Goal: Navigation & Orientation: Find specific page/section

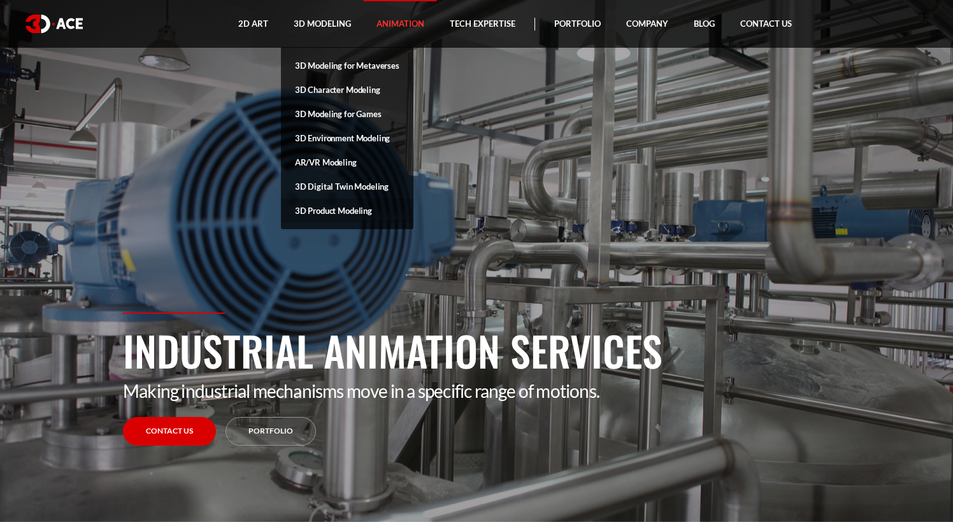
click at [327, 212] on link "3D Product Modeling" at bounding box center [347, 211] width 132 height 24
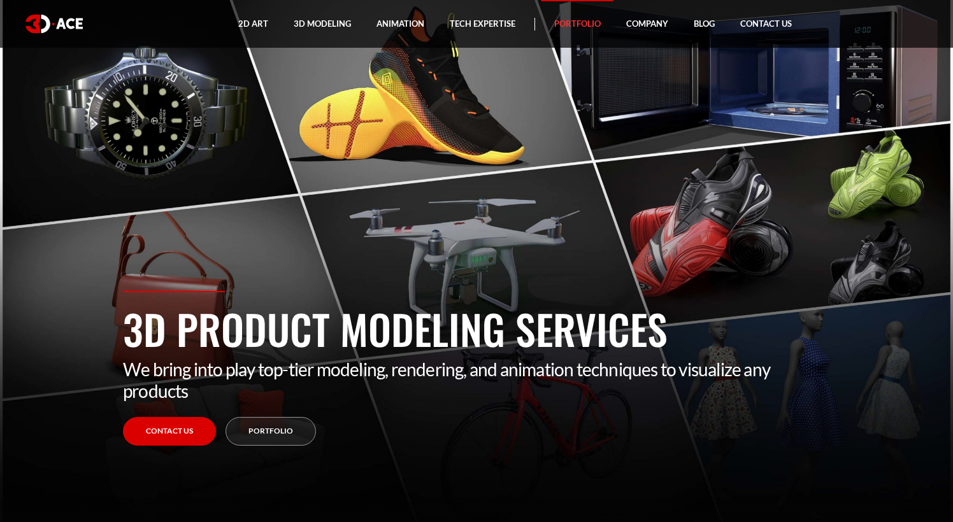
click at [574, 26] on link "Portfolio" at bounding box center [577, 24] width 72 height 48
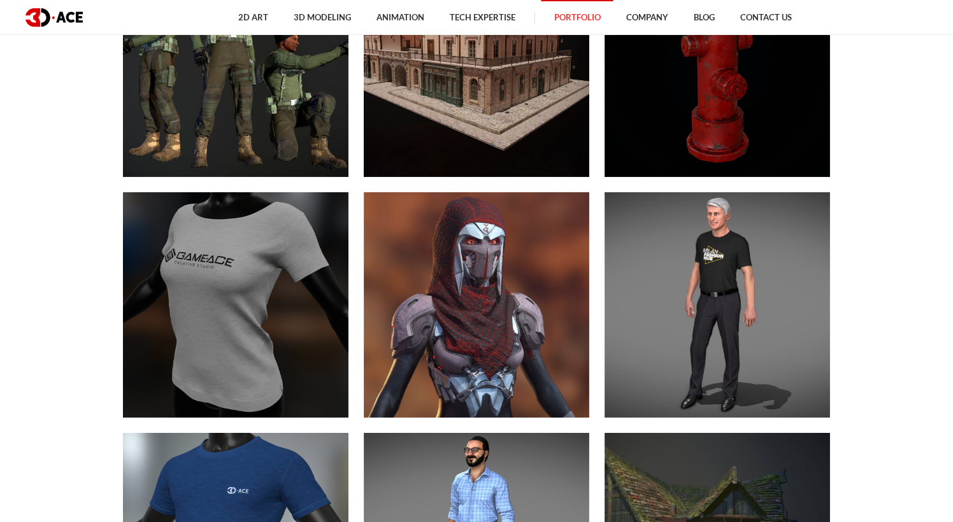
scroll to position [7301, 0]
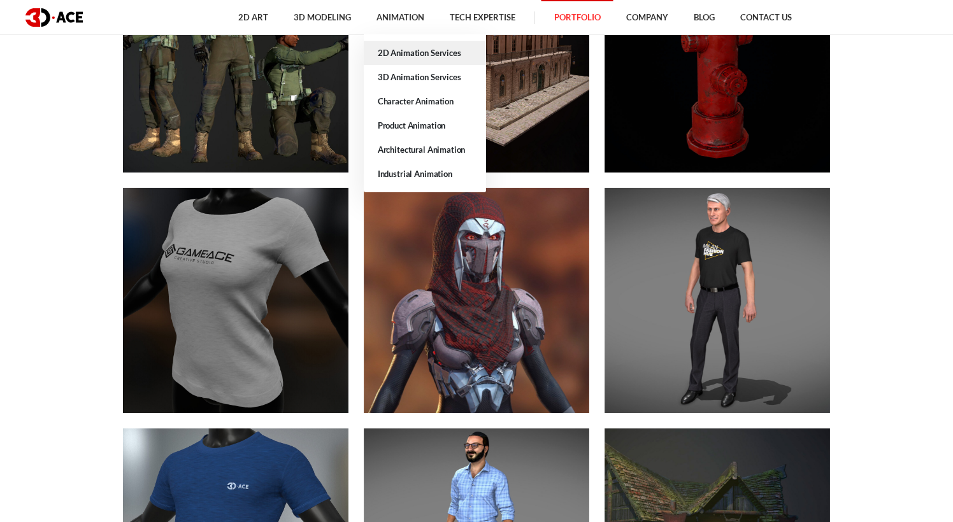
click at [397, 57] on link "2D Animation Services" at bounding box center [425, 53] width 122 height 24
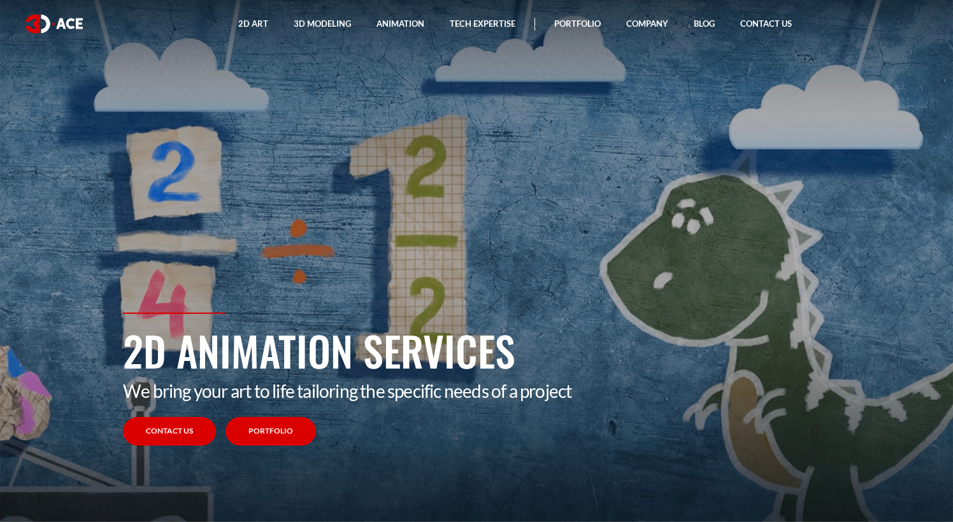
click at [273, 440] on link "Portfolio" at bounding box center [270, 431] width 90 height 29
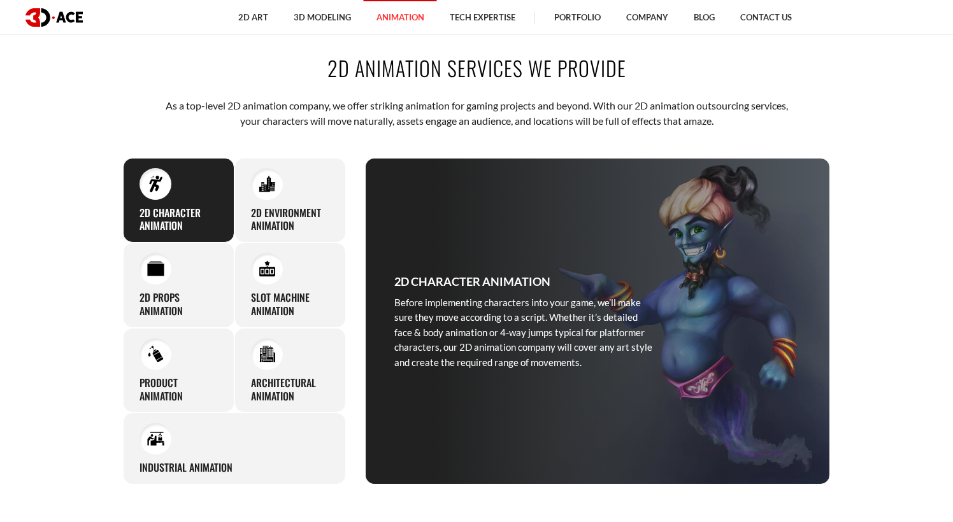
scroll to position [555, 0]
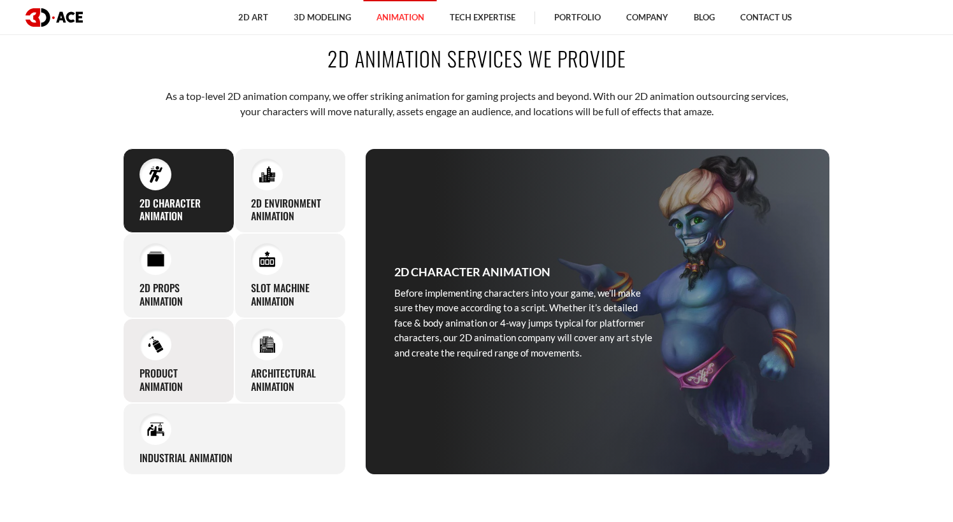
click at [155, 342] on img at bounding box center [155, 344] width 17 height 17
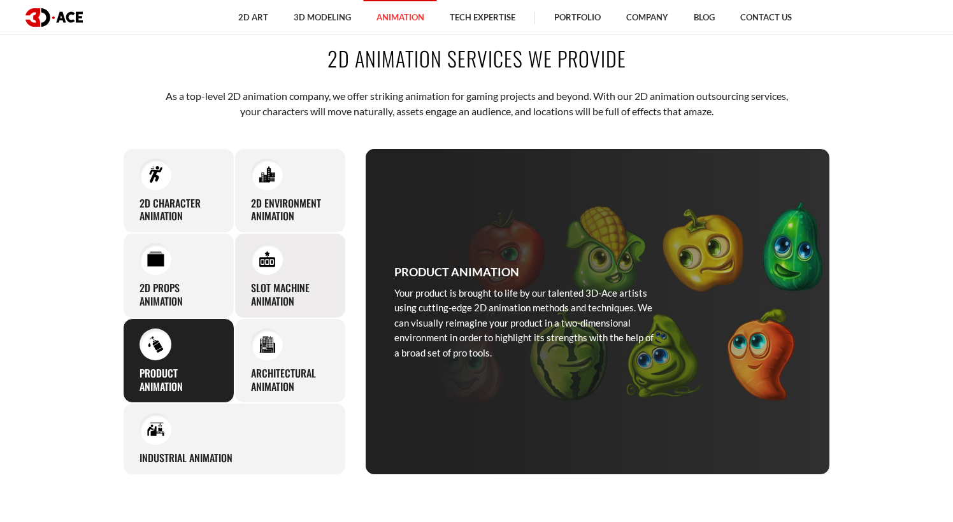
click at [280, 273] on div "Slot Machine Animation Engage your audience with dazzling slot machine animatio…" at bounding box center [289, 275] width 111 height 85
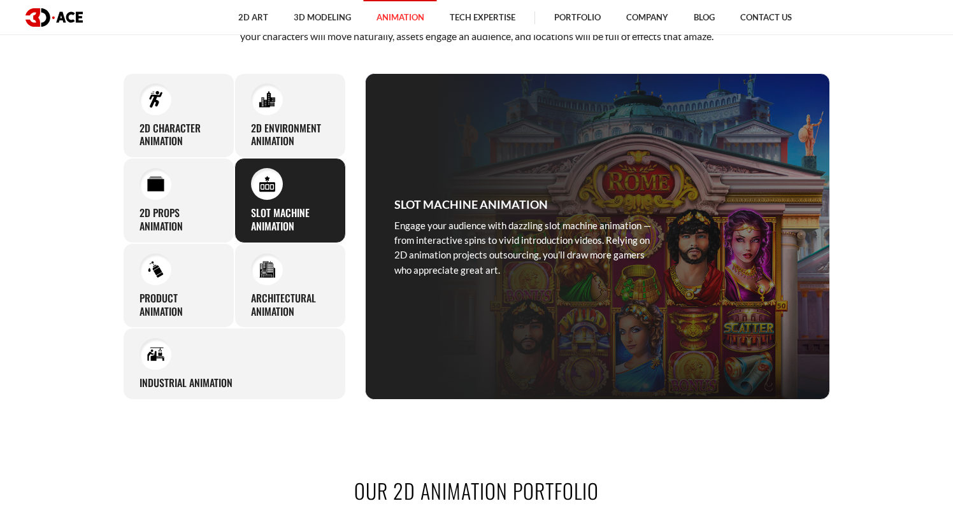
scroll to position [639, 0]
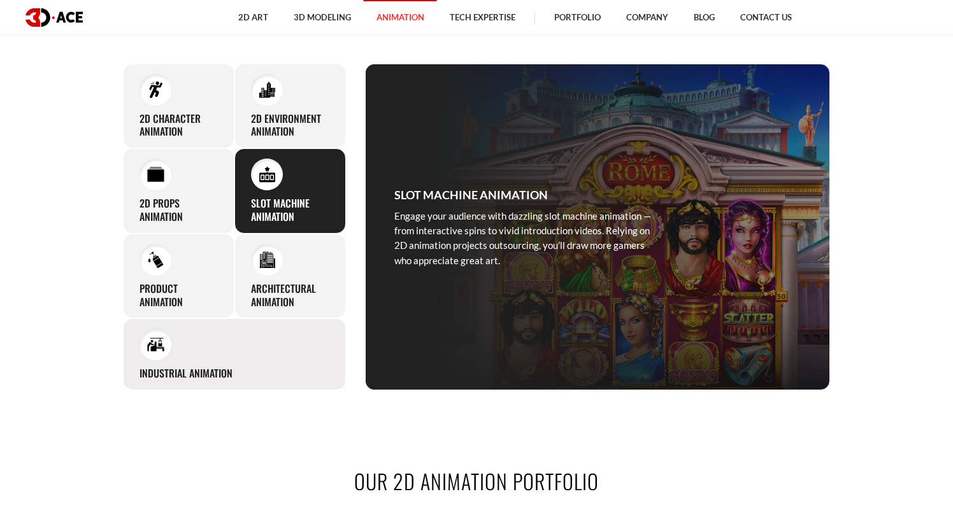
click at [162, 344] on img at bounding box center [155, 344] width 17 height 17
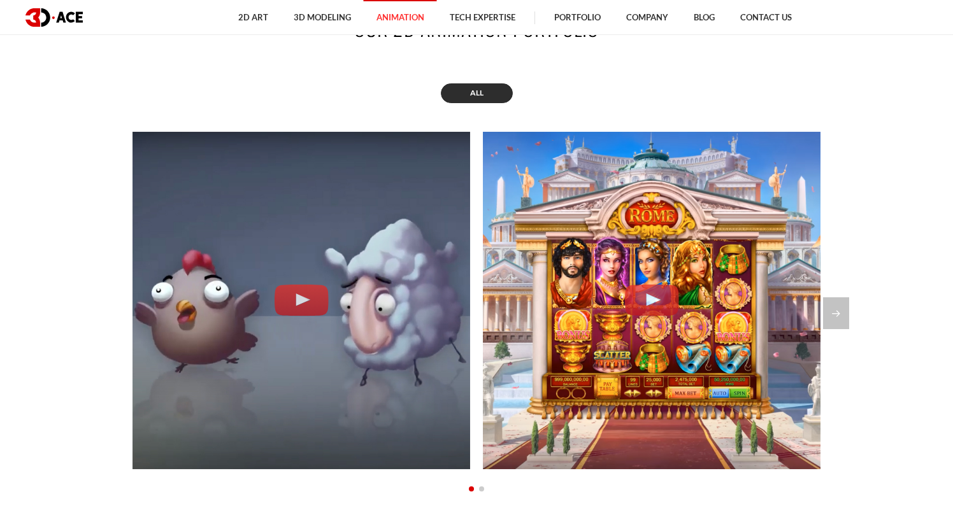
scroll to position [1096, 0]
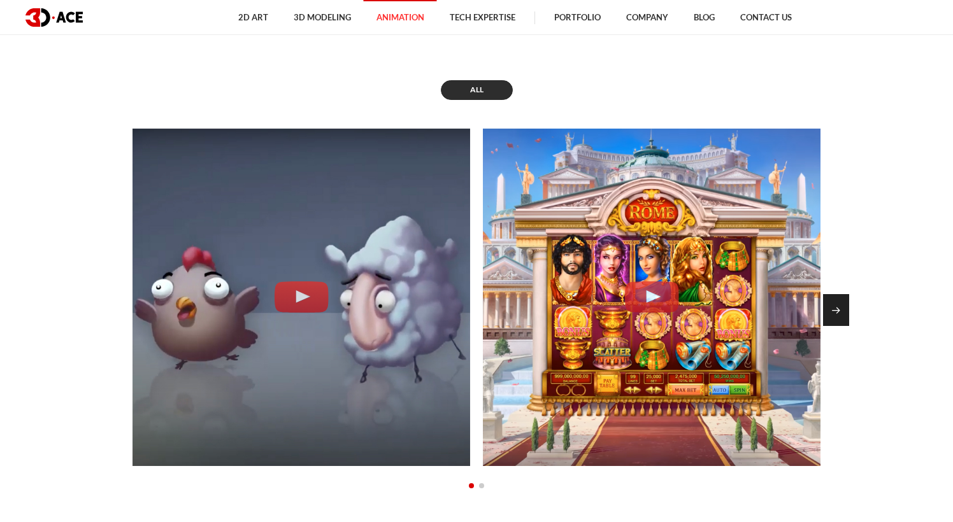
click at [845, 304] on div "Next slide" at bounding box center [836, 310] width 26 height 32
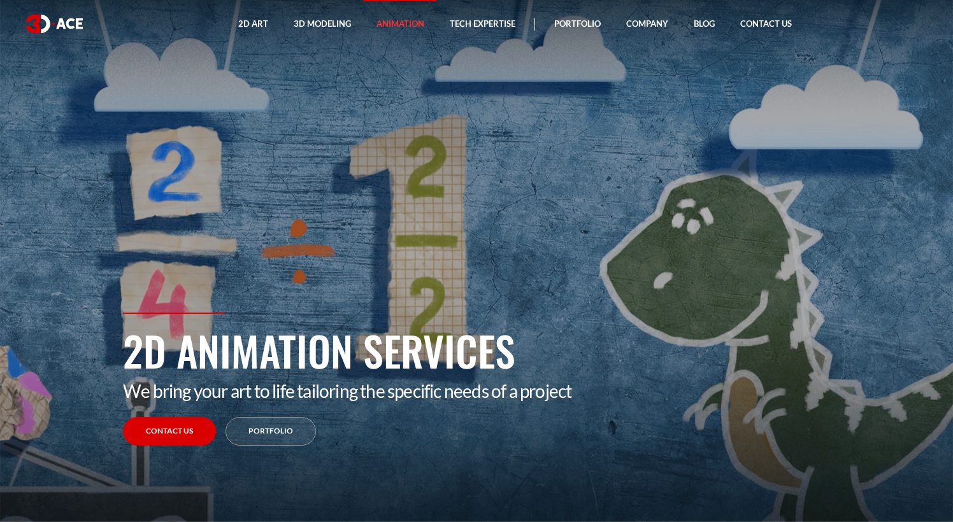
scroll to position [0, 0]
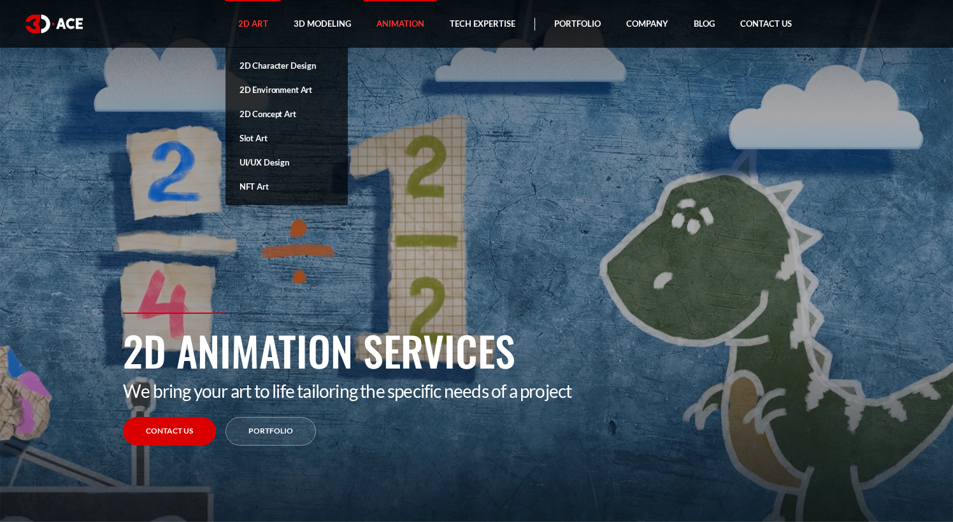
click at [252, 24] on link "2D Art" at bounding box center [252, 24] width 55 height 48
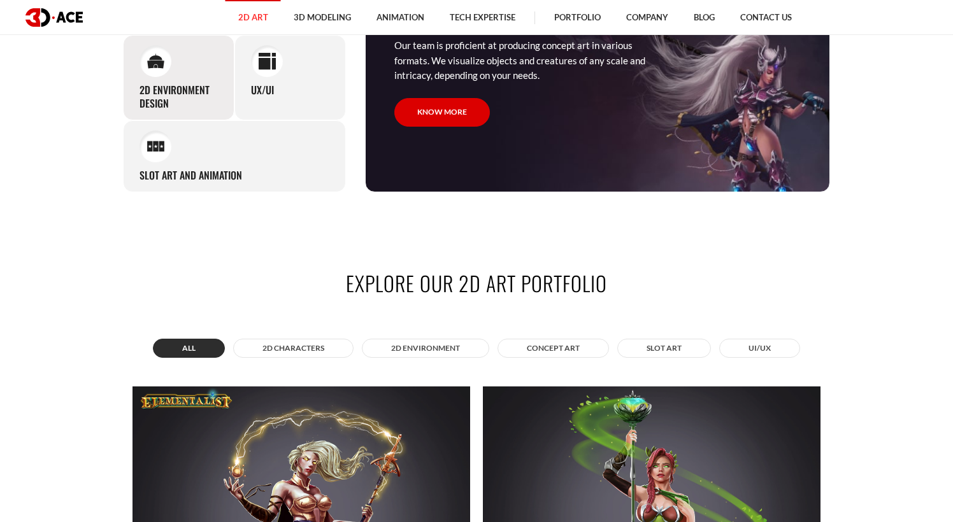
scroll to position [749, 0]
